Goal: Task Accomplishment & Management: Use online tool/utility

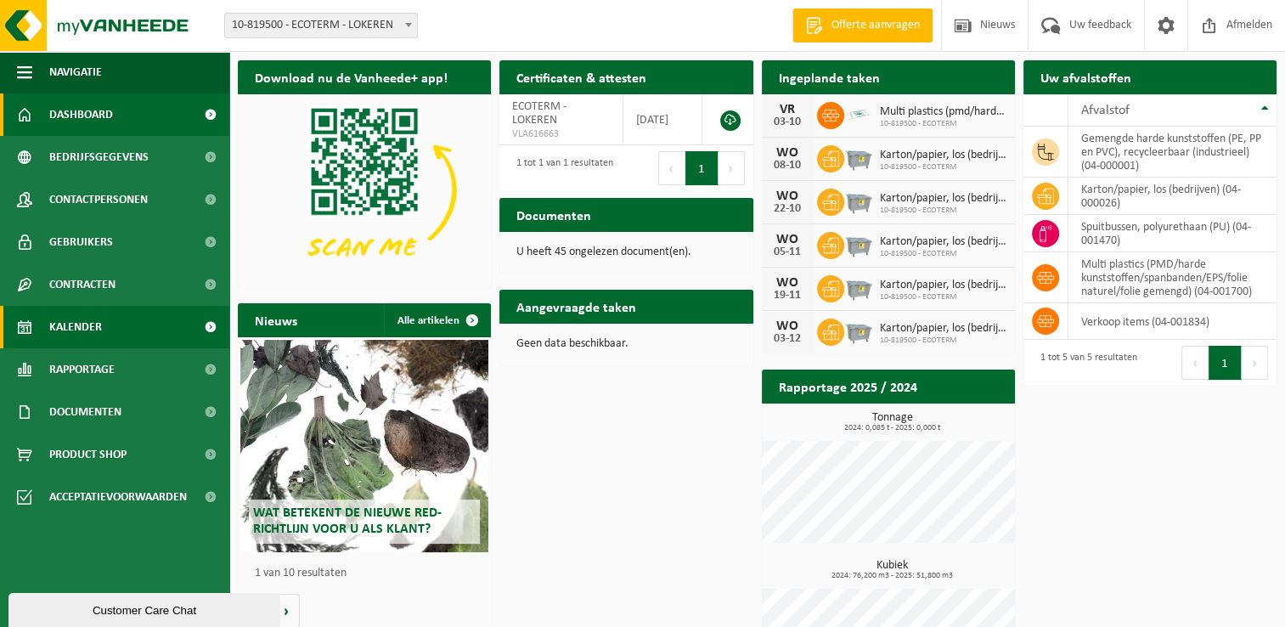
click at [100, 330] on span "Kalender" at bounding box center [75, 327] width 53 height 42
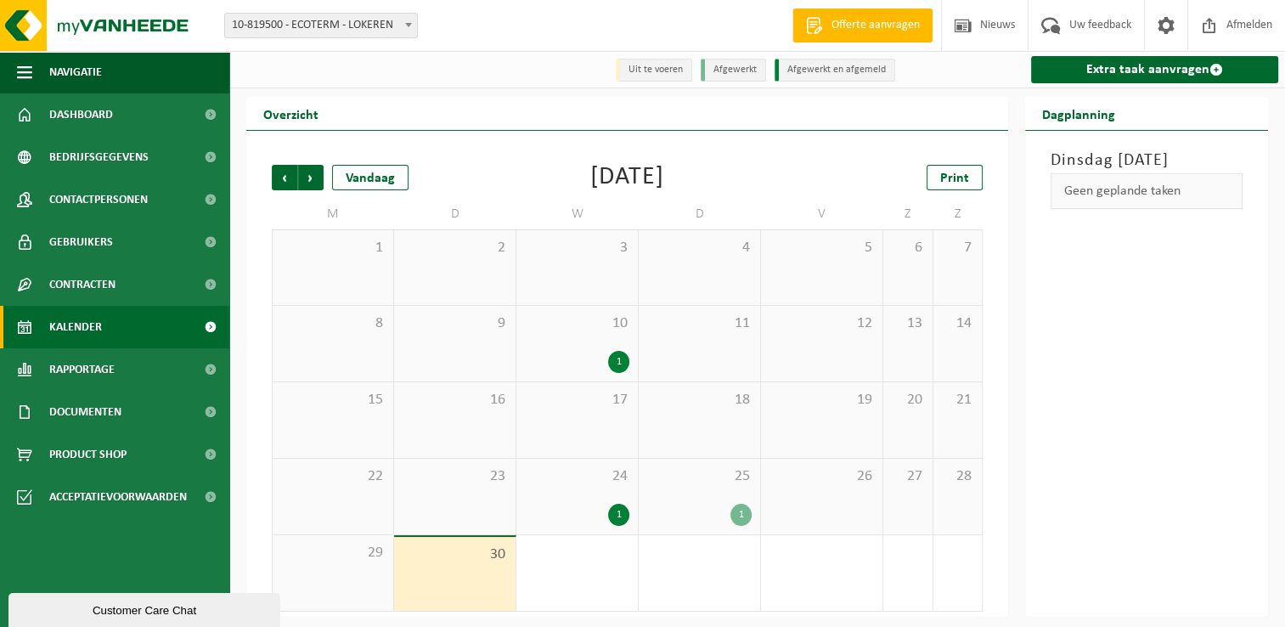
scroll to position [3, 0]
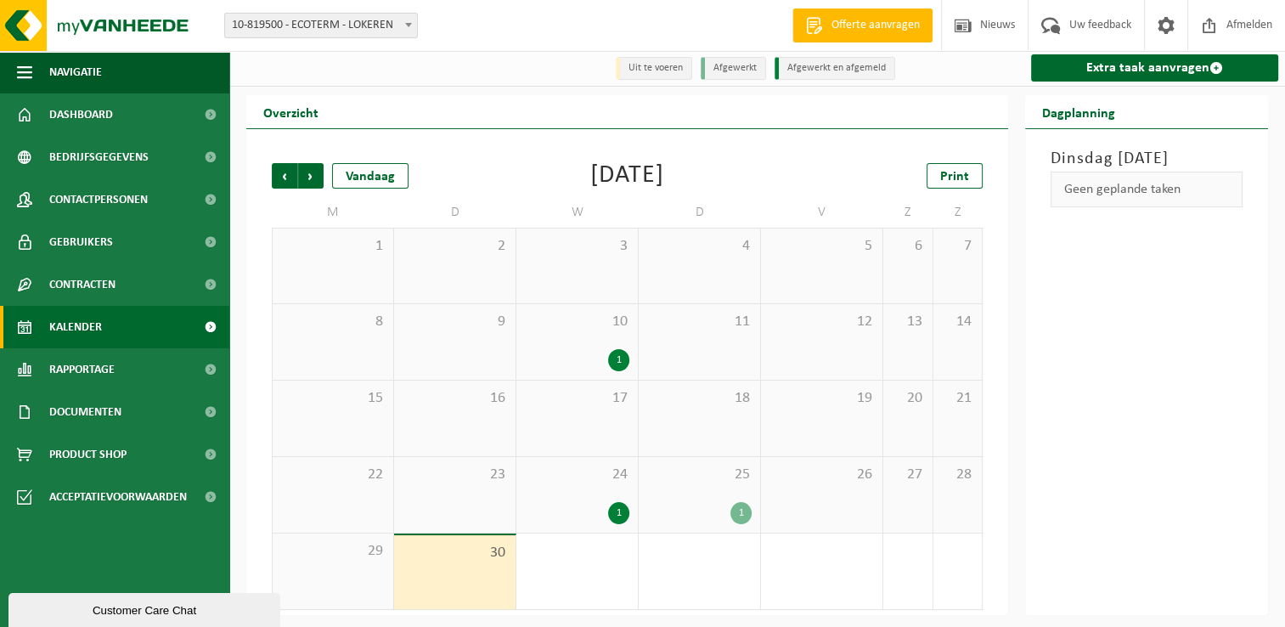
click at [572, 564] on div "1" at bounding box center [576, 571] width 121 height 76
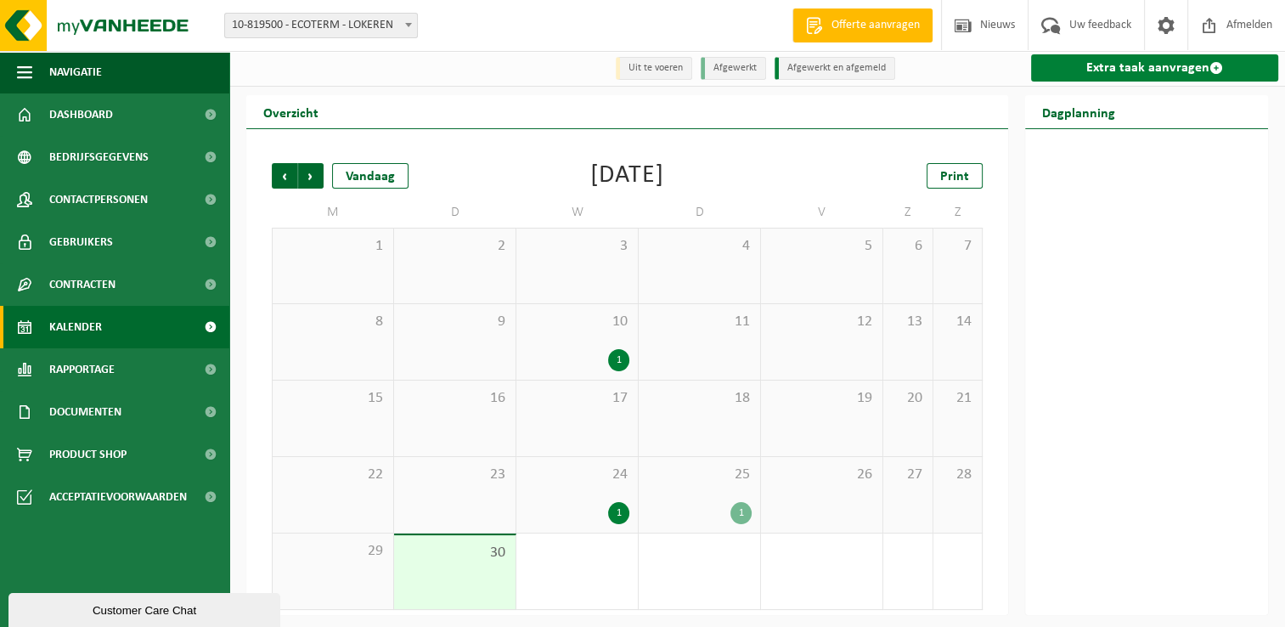
click at [1156, 70] on link "Extra taak aanvragen" at bounding box center [1154, 67] width 247 height 27
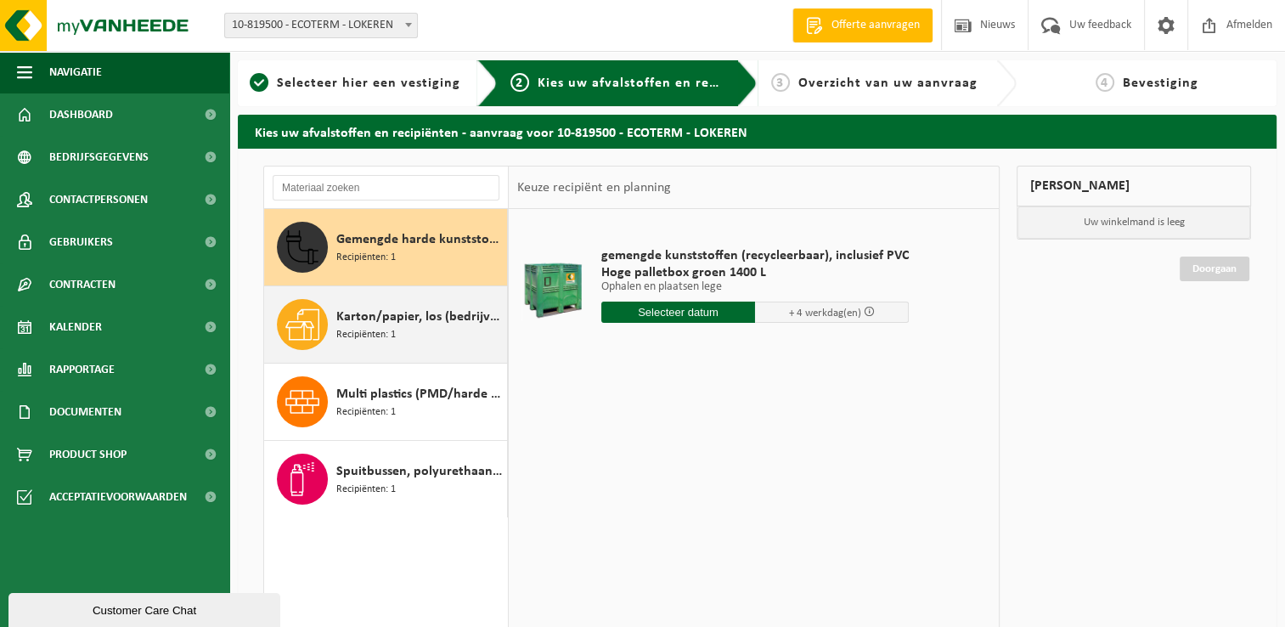
click at [419, 330] on div "Karton/papier, los (bedrijven) Recipiënten: 1" at bounding box center [419, 324] width 166 height 51
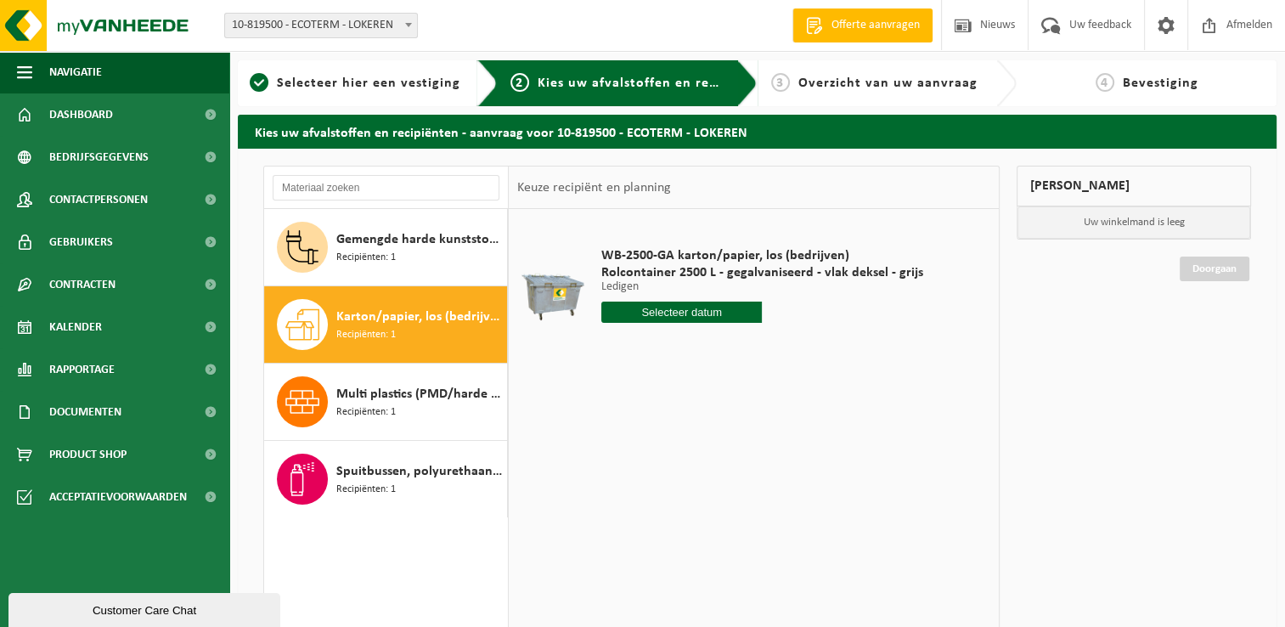
click at [737, 316] on input "text" at bounding box center [681, 311] width 161 height 21
click at [685, 413] on div "1" at bounding box center [676, 408] width 30 height 27
type input "Van 2025-10-01"
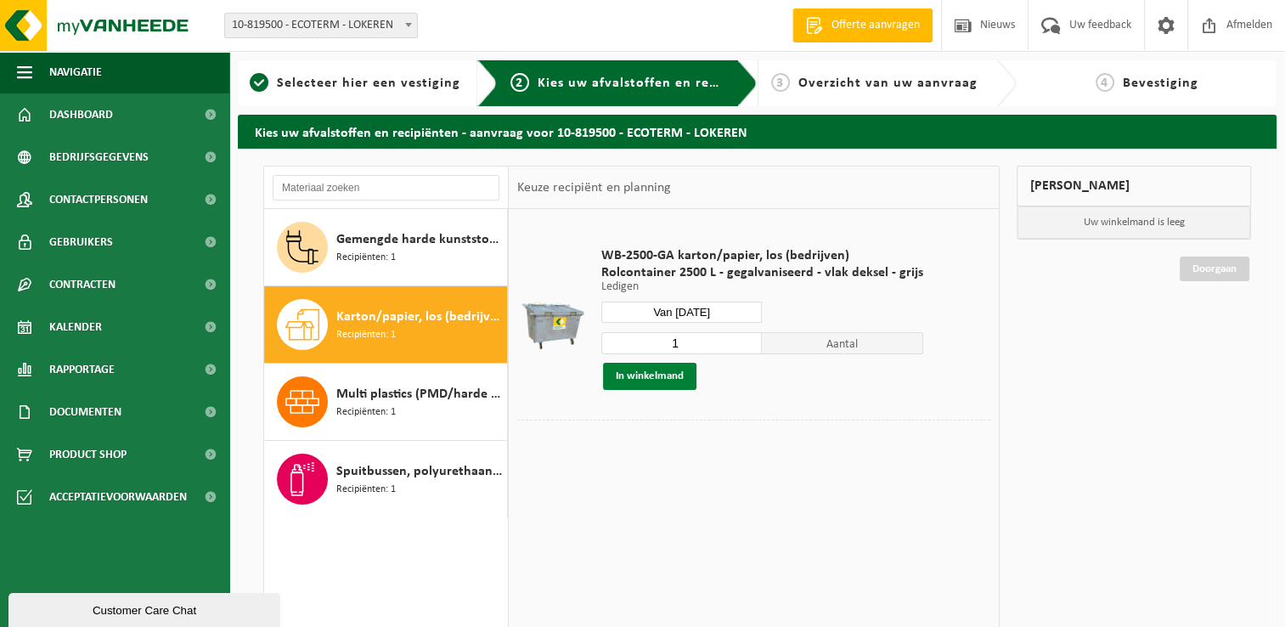
click at [657, 375] on button "In winkelmand" at bounding box center [649, 376] width 93 height 27
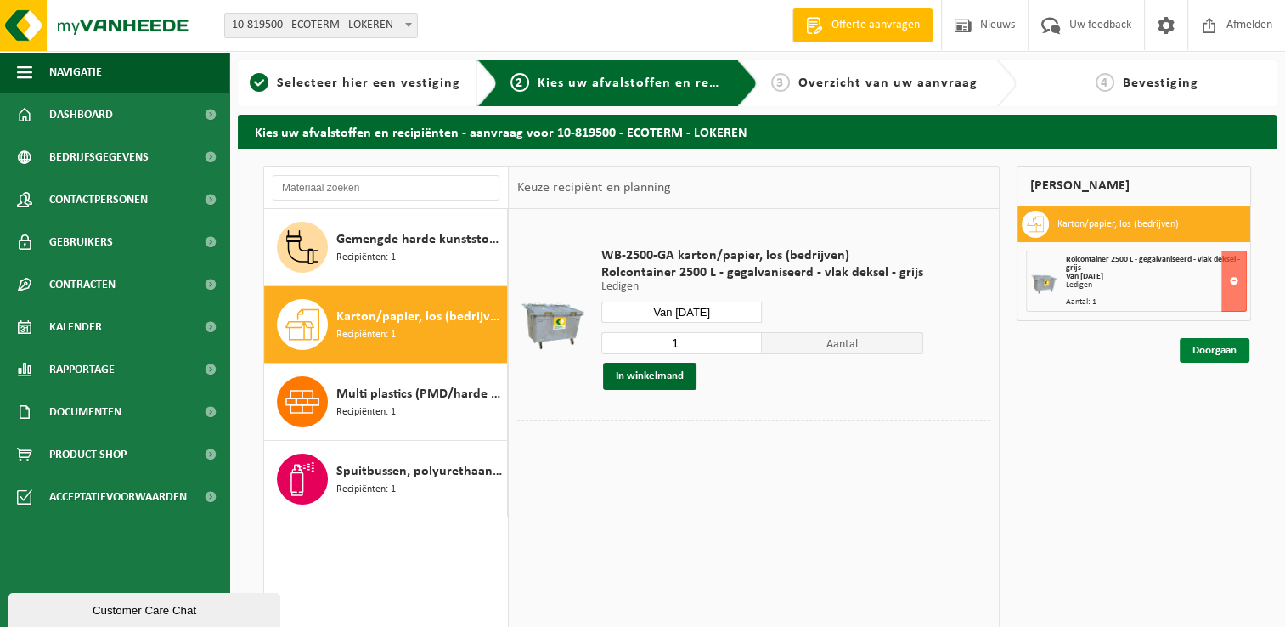
click at [1220, 352] on link "Doorgaan" at bounding box center [1214, 350] width 70 height 25
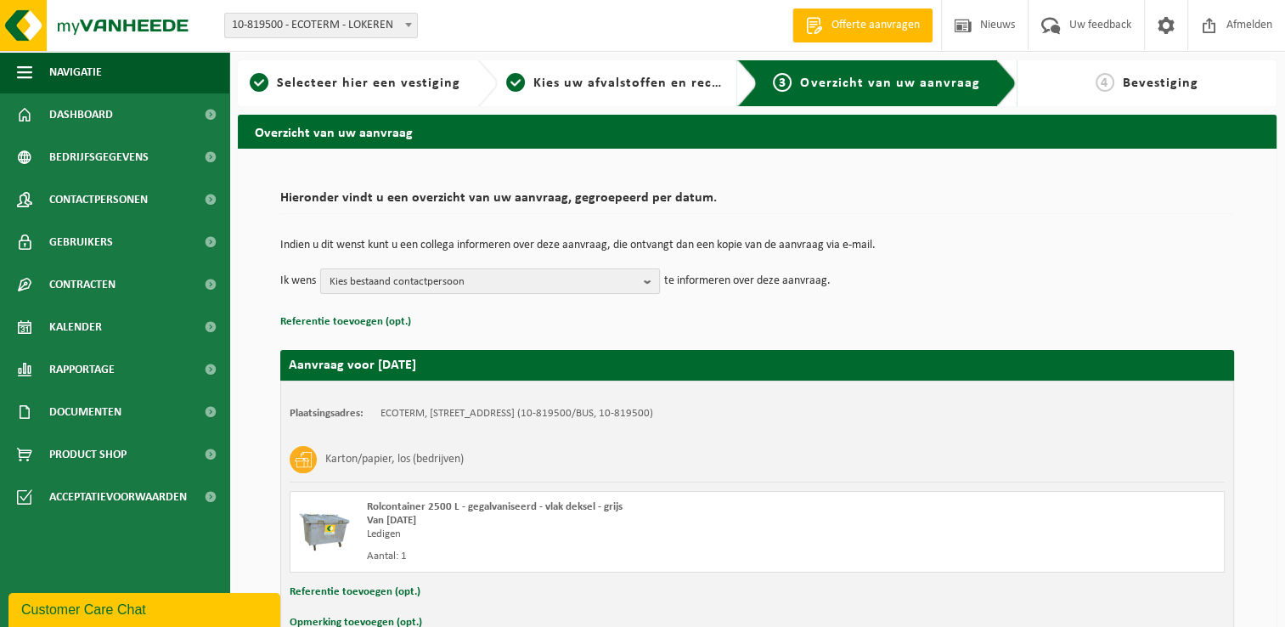
click at [645, 274] on b "button" at bounding box center [651, 281] width 15 height 24
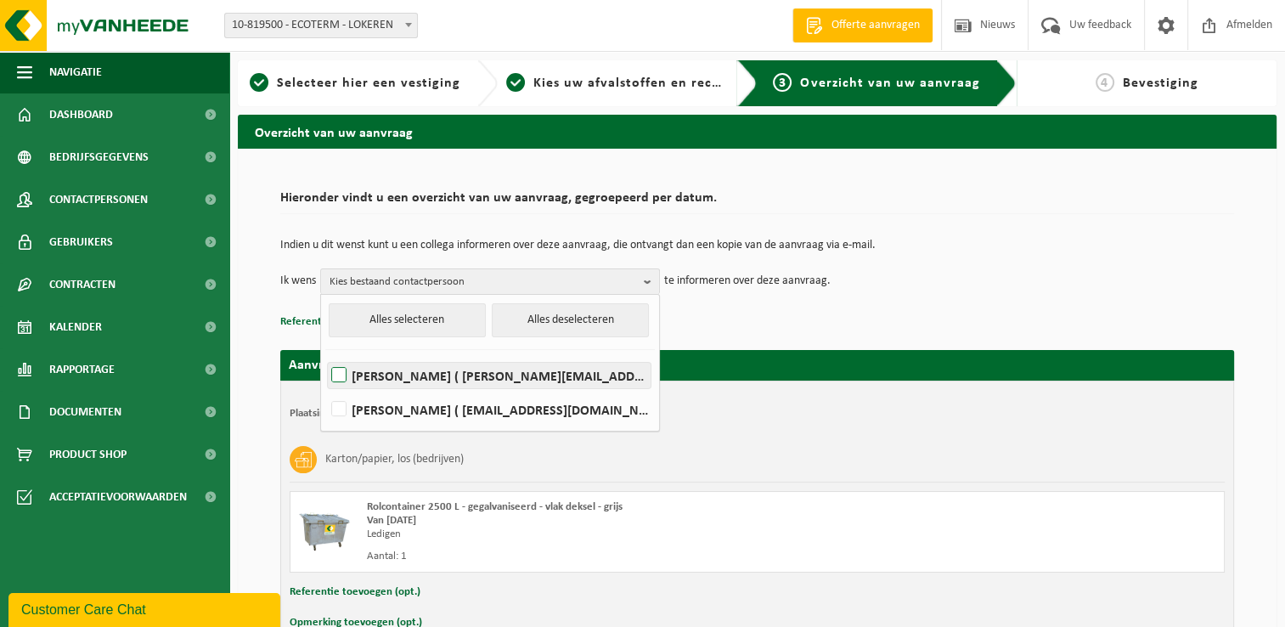
click at [333, 365] on label "[PERSON_NAME] ( [PERSON_NAME][EMAIL_ADDRESS][DOMAIN_NAME] )" at bounding box center [489, 375] width 323 height 25
click at [325, 354] on input "[PERSON_NAME] ( [PERSON_NAME][EMAIL_ADDRESS][DOMAIN_NAME] )" at bounding box center [324, 353] width 1 height 1
checkbox input "true"
click at [944, 294] on div "Indien u dit wenst kunt u een collega informeren over deze aanvraag, die ontvan…" at bounding box center [757, 266] width 954 height 88
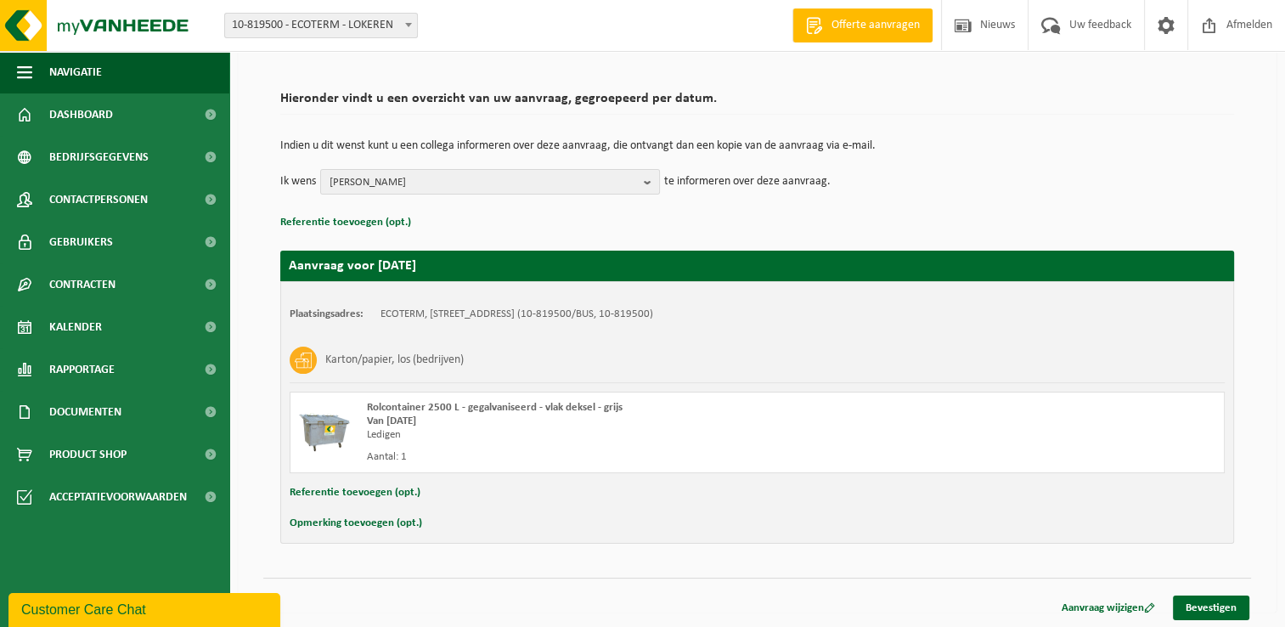
scroll to position [100, 0]
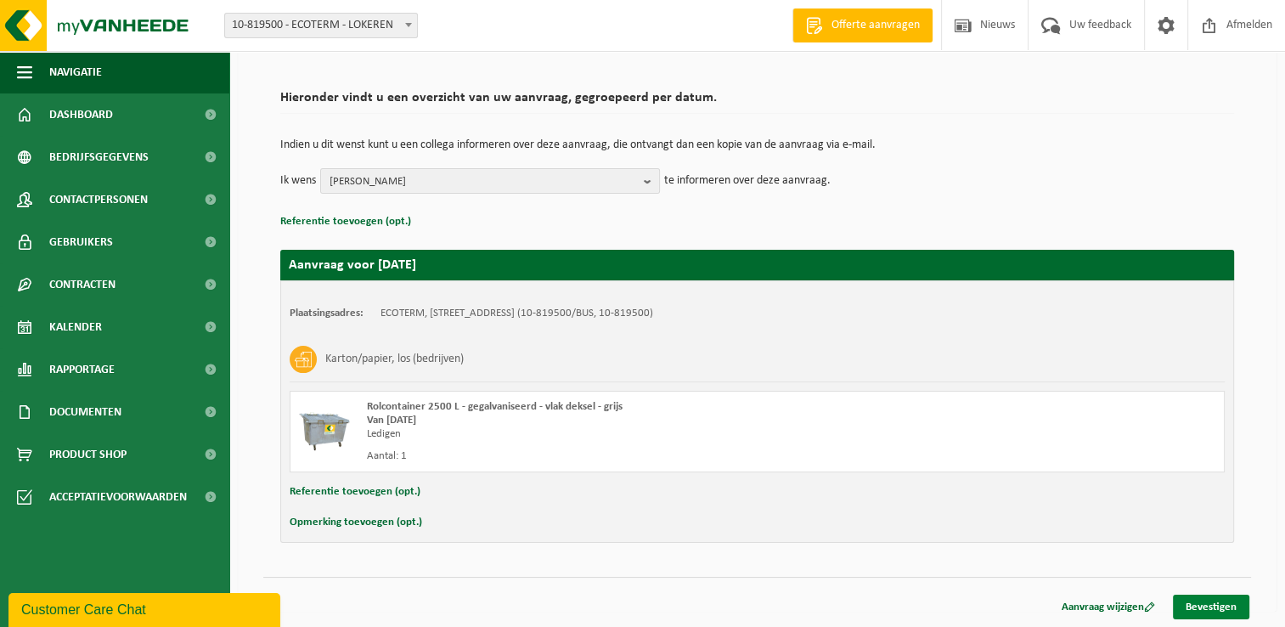
click at [1197, 601] on link "Bevestigen" at bounding box center [1211, 606] width 76 height 25
